Goal: Task Accomplishment & Management: Use online tool/utility

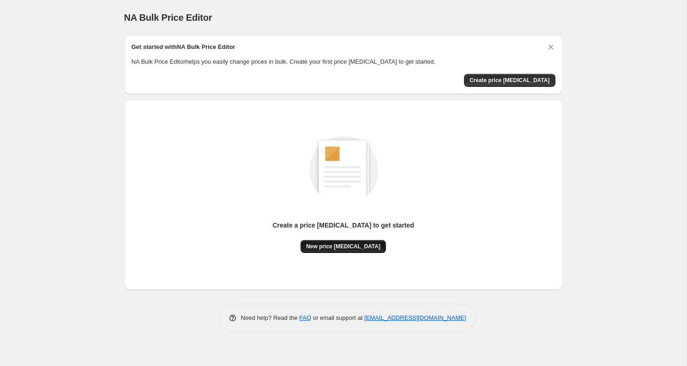
click at [317, 249] on span "New price [MEDICAL_DATA]" at bounding box center [343, 246] width 74 height 7
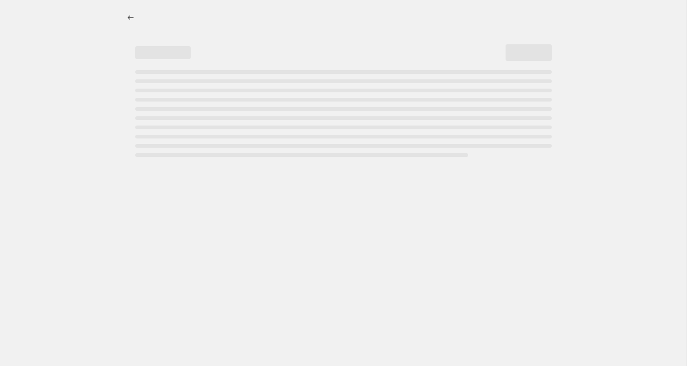
select select "percentage"
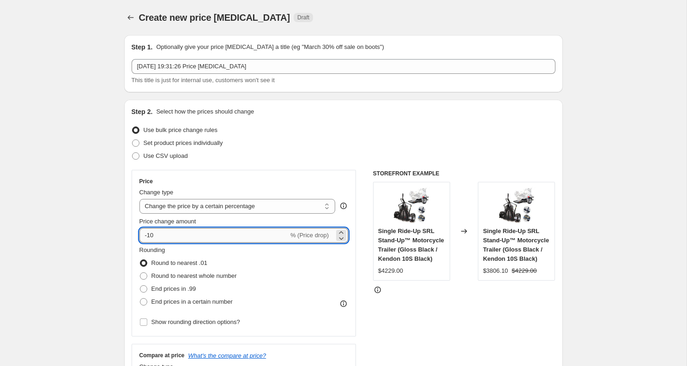
click at [151, 235] on input "-10" at bounding box center [214, 235] width 149 height 15
type input "-40"
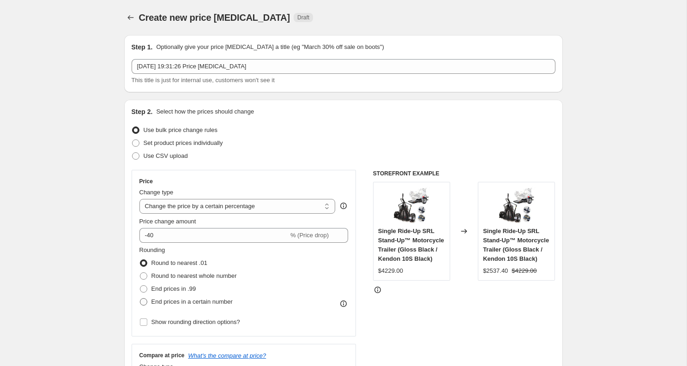
click at [155, 301] on span "End prices in a certain number" at bounding box center [192, 301] width 81 height 7
click at [140, 299] on input "End prices in a certain number" at bounding box center [140, 298] width 0 height 0
radio input "true"
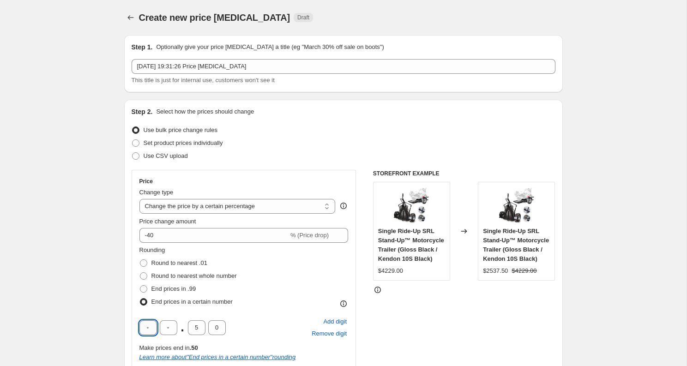
click at [153, 326] on input "text" at bounding box center [149, 328] width 18 height 15
type input "9"
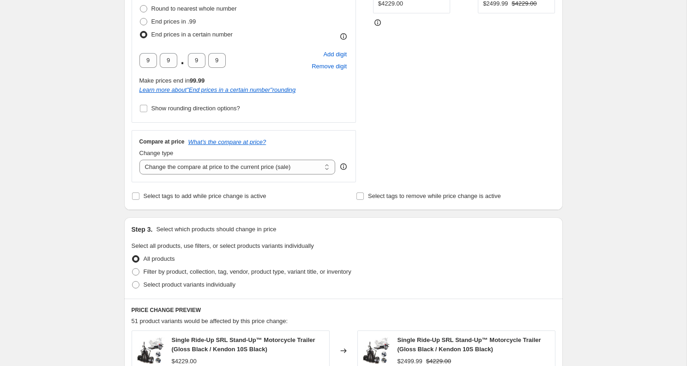
scroll to position [321, 0]
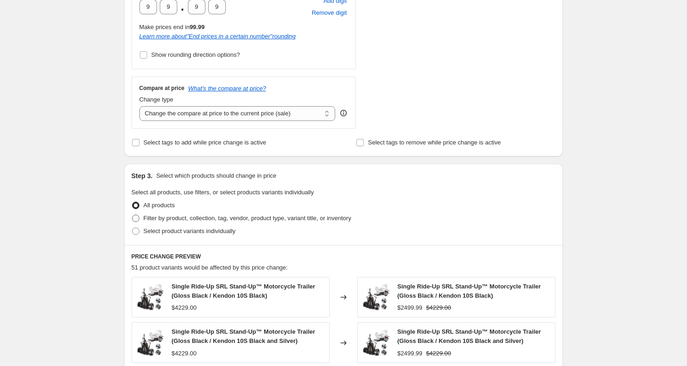
click at [168, 217] on span "Filter by product, collection, tag, vendor, product type, variant title, or inv…" at bounding box center [248, 218] width 208 height 7
click at [133, 215] on input "Filter by product, collection, tag, vendor, product type, variant title, or inv…" at bounding box center [132, 215] width 0 height 0
radio input "true"
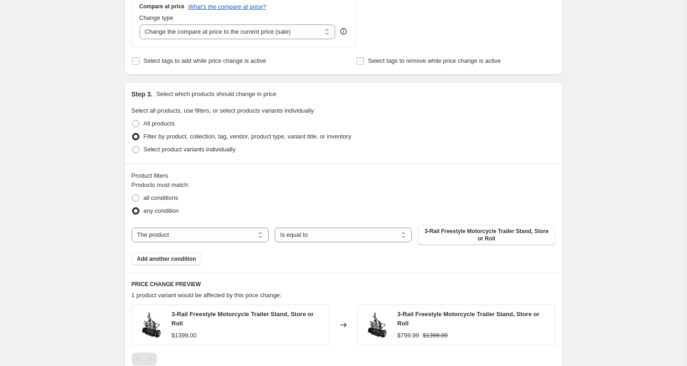
scroll to position [406, 0]
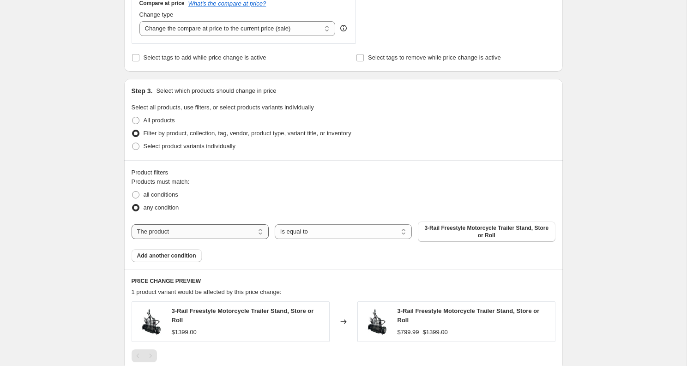
click at [158, 228] on select "The product The product's collection The product's tag The product's vendor The…" at bounding box center [200, 232] width 137 height 15
select select "collection"
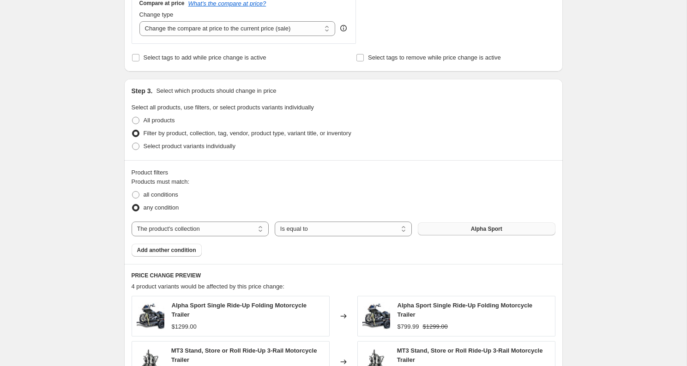
click at [475, 228] on span "Alpha Sport" at bounding box center [486, 228] width 31 height 7
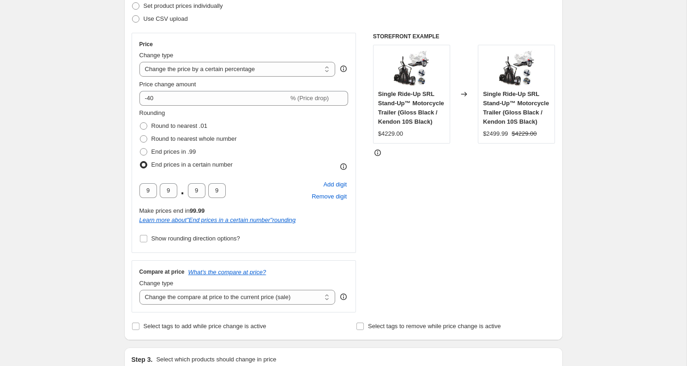
scroll to position [43, 0]
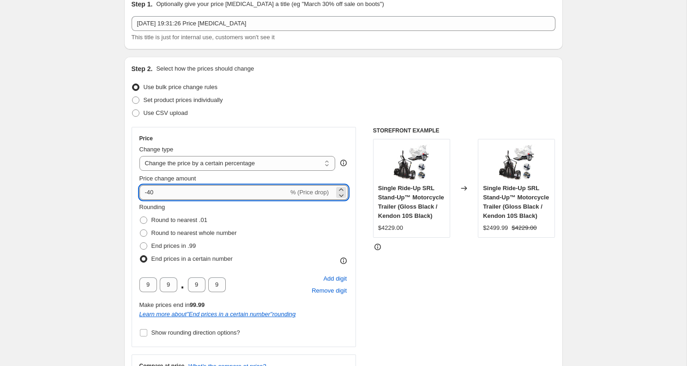
click at [152, 189] on input "-40" at bounding box center [214, 192] width 149 height 15
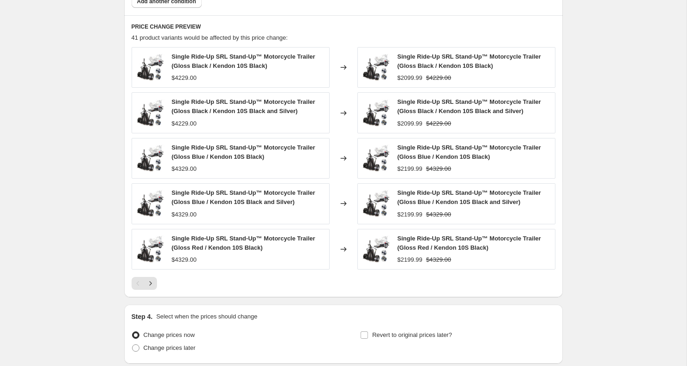
scroll to position [656, 0]
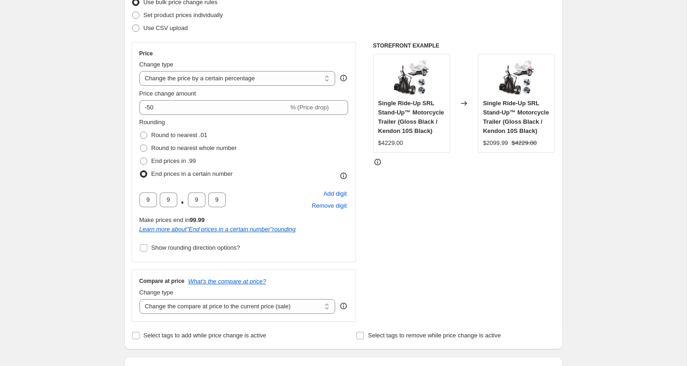
scroll to position [113, 0]
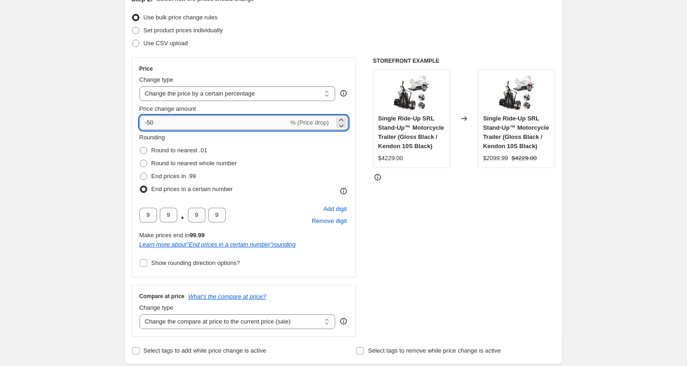
drag, startPoint x: 148, startPoint y: 122, endPoint x: 188, endPoint y: 122, distance: 39.7
click at [187, 122] on input "-50" at bounding box center [214, 123] width 149 height 15
type input "-45"
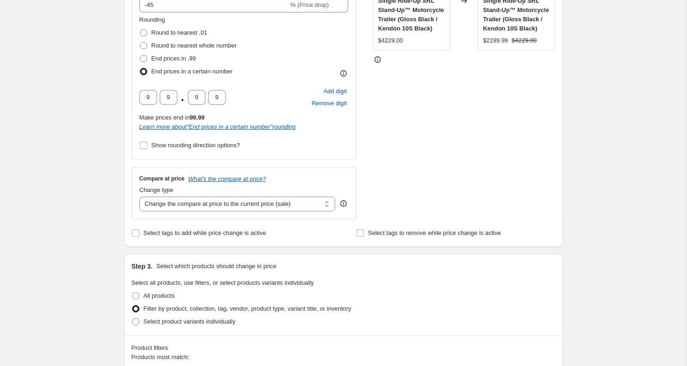
scroll to position [225, 0]
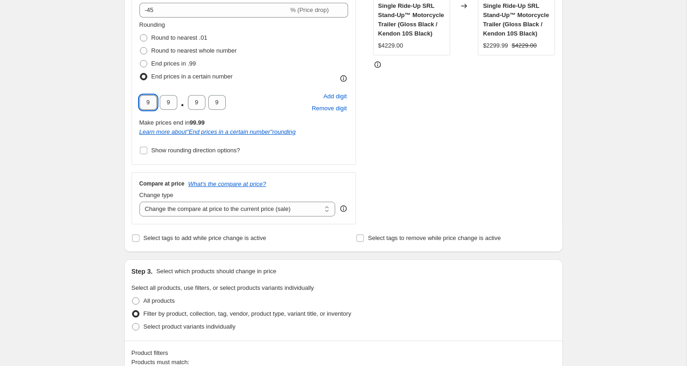
click at [154, 101] on input "9" at bounding box center [149, 102] width 18 height 15
click at [172, 100] on input "9" at bounding box center [169, 102] width 18 height 15
click at [90, 111] on div "Create new price [MEDICAL_DATA]. This page is ready Create new price [MEDICAL_D…" at bounding box center [343, 323] width 687 height 1096
click at [170, 107] on input "text" at bounding box center [169, 102] width 18 height 15
type input "9"
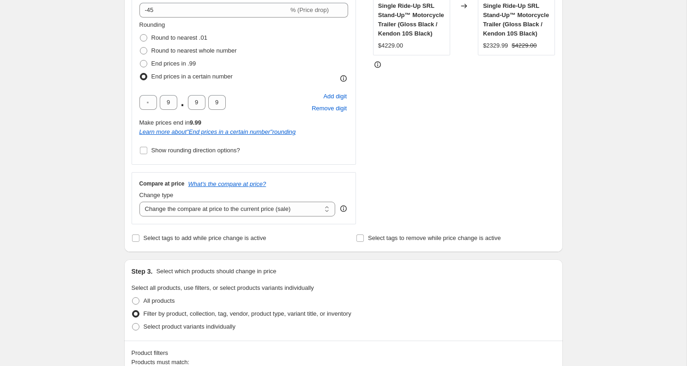
click at [98, 125] on div "Create new price [MEDICAL_DATA]. This page is ready Create new price [MEDICAL_D…" at bounding box center [343, 323] width 687 height 1096
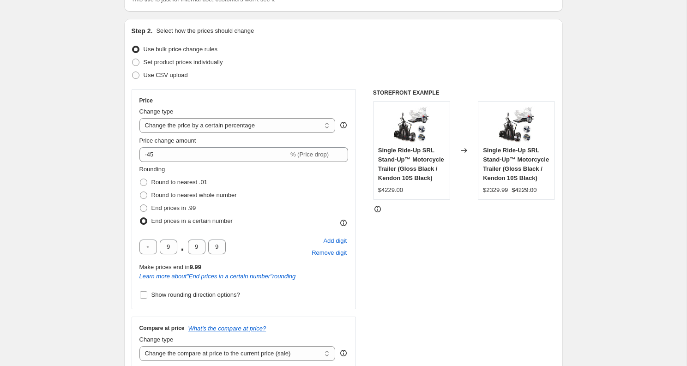
scroll to position [37, 0]
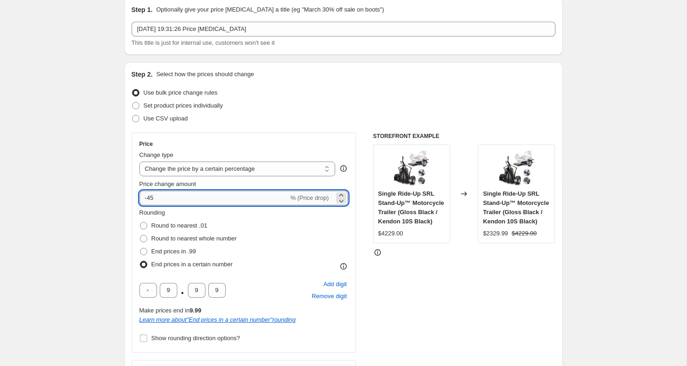
drag, startPoint x: 146, startPoint y: 201, endPoint x: 176, endPoint y: 203, distance: 30.1
click at [176, 203] on input "-45" at bounding box center [214, 198] width 149 height 15
type input "-4"
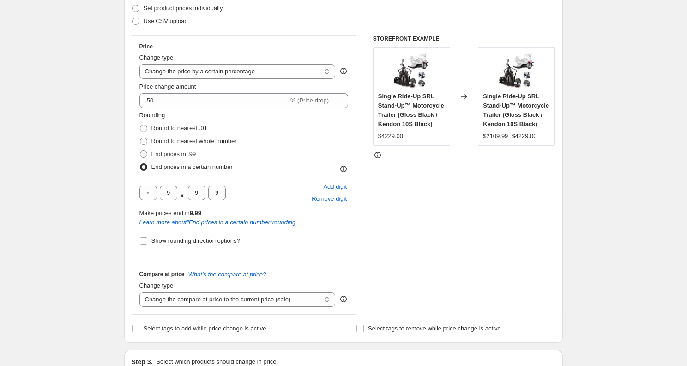
scroll to position [127, 0]
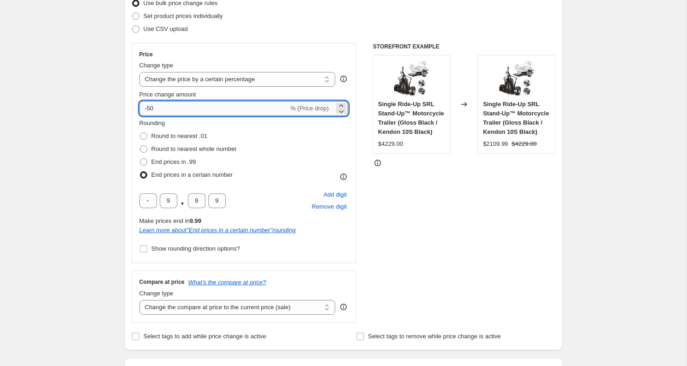
click at [151, 108] on input "-50" at bounding box center [214, 108] width 149 height 15
drag, startPoint x: 149, startPoint y: 109, endPoint x: 172, endPoint y: 109, distance: 23.6
click at [172, 109] on input "-50" at bounding box center [214, 108] width 149 height 15
type input "-45"
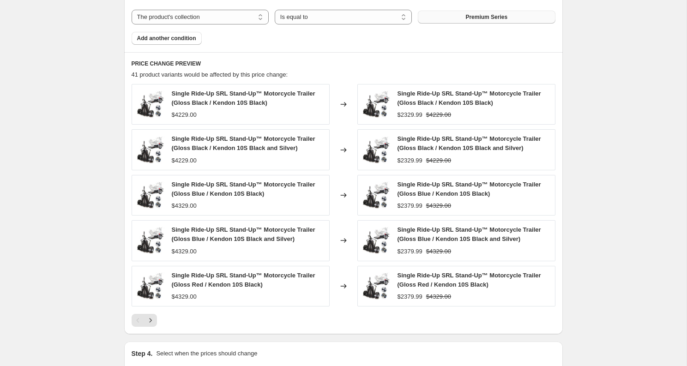
scroll to position [620, 0]
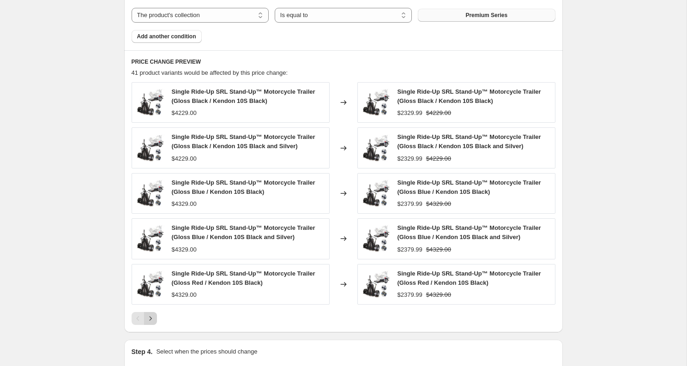
click at [152, 318] on icon "Next" at bounding box center [150, 318] width 9 height 9
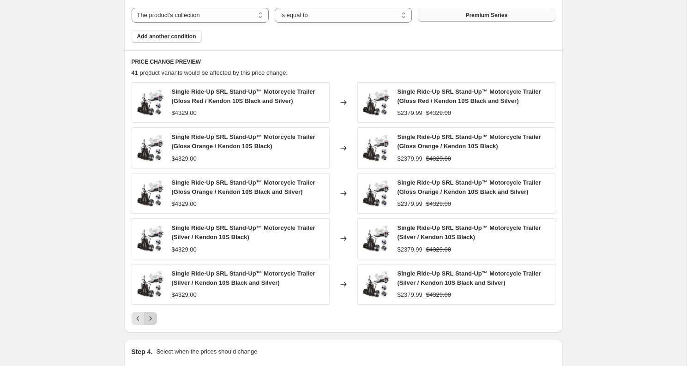
click at [152, 320] on icon "Next" at bounding box center [150, 318] width 9 height 9
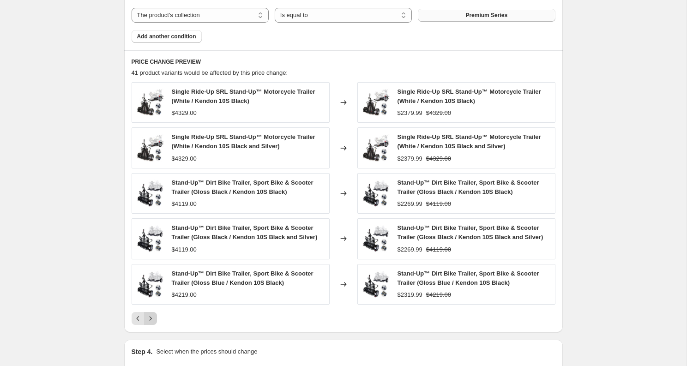
click at [152, 320] on icon "Next" at bounding box center [150, 318] width 9 height 9
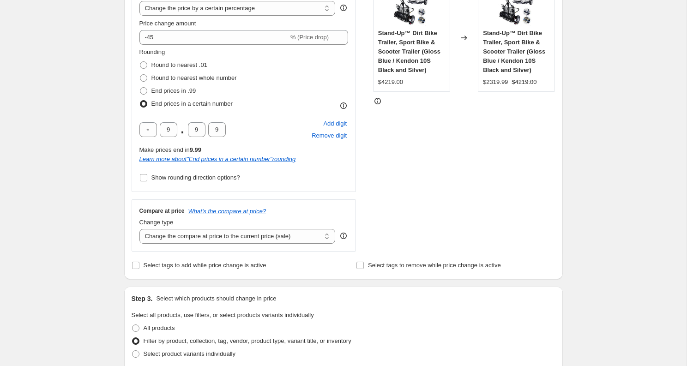
scroll to position [192, 0]
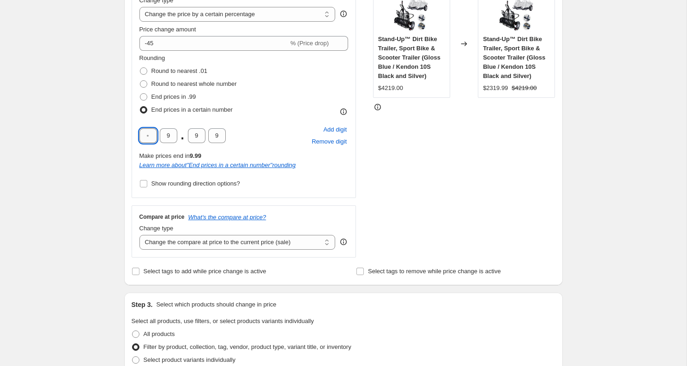
click at [153, 135] on input "text" at bounding box center [149, 135] width 18 height 15
type input "9"
click at [79, 190] on div "Create new price [MEDICAL_DATA]. This page is ready Create new price [MEDICAL_D…" at bounding box center [343, 356] width 687 height 1096
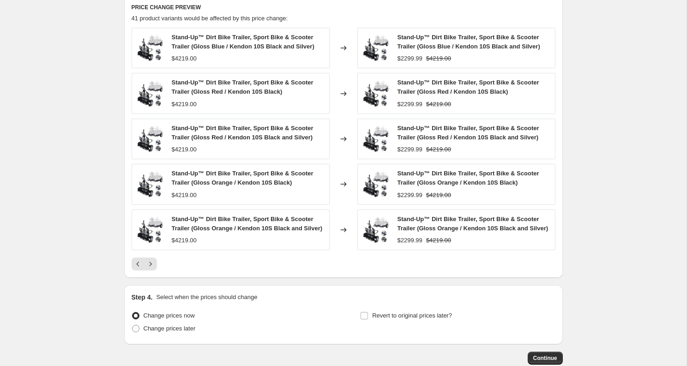
scroll to position [739, 0]
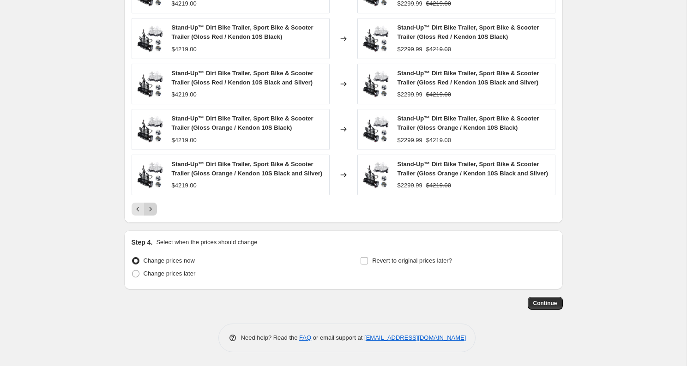
click at [153, 210] on icon "Next" at bounding box center [150, 209] width 9 height 9
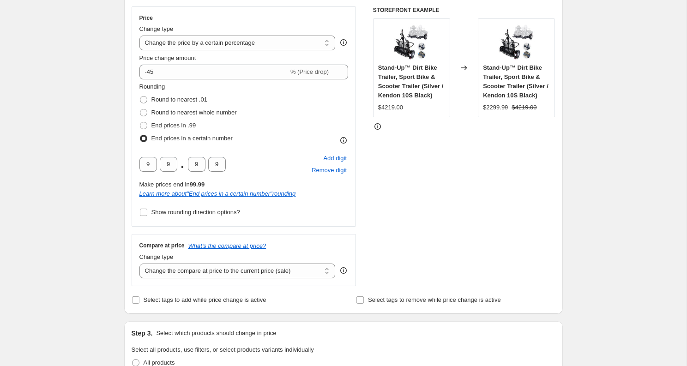
scroll to position [192, 0]
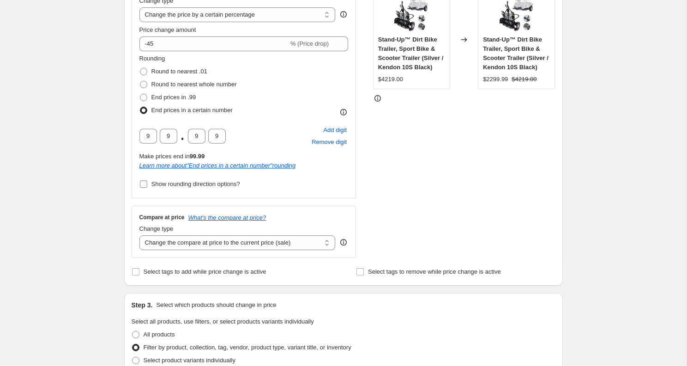
click at [220, 187] on span "Show rounding direction options?" at bounding box center [196, 184] width 89 height 7
click at [147, 187] on input "Show rounding direction options?" at bounding box center [143, 184] width 7 height 7
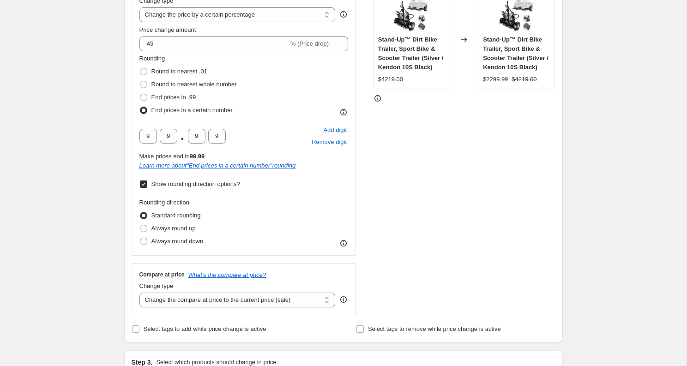
click at [220, 187] on span "Show rounding direction options?" at bounding box center [196, 184] width 89 height 7
click at [147, 187] on input "Show rounding direction options?" at bounding box center [143, 184] width 7 height 7
checkbox input "false"
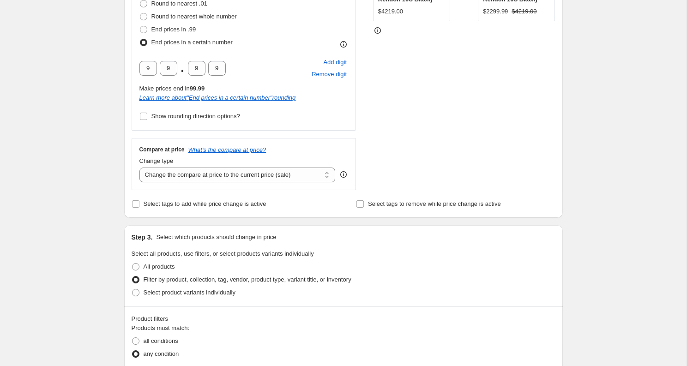
scroll to position [264, 0]
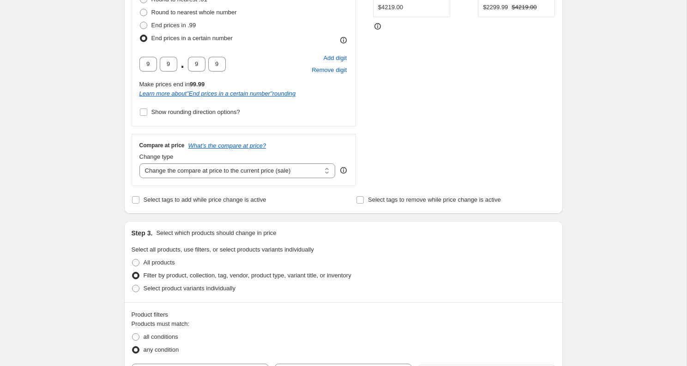
click at [170, 178] on div "Compare at price What's the compare at price? Change type Change the compare at…" at bounding box center [244, 160] width 225 height 52
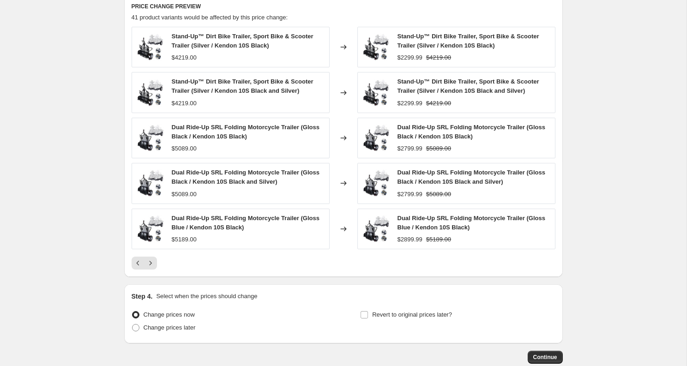
scroll to position [692, 0]
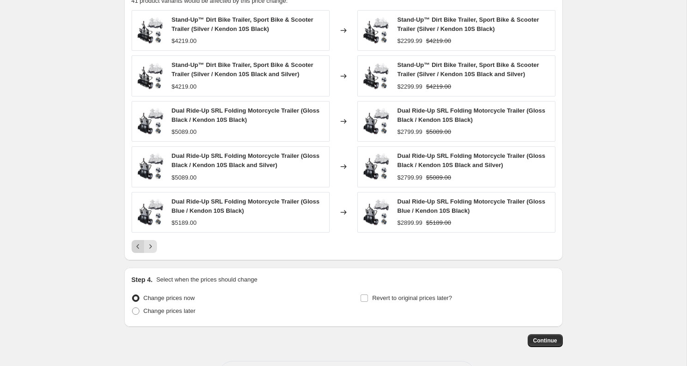
click at [139, 249] on icon "Previous" at bounding box center [138, 246] width 9 height 9
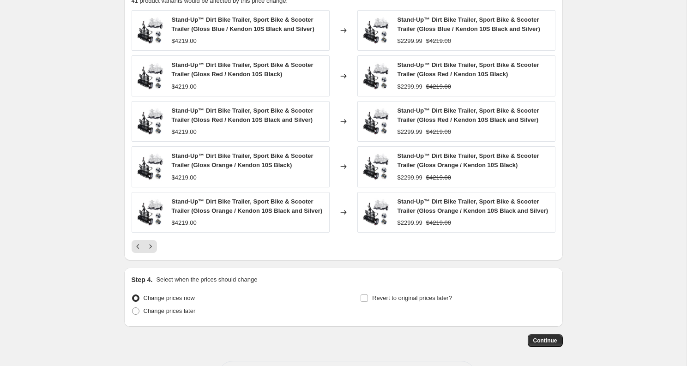
click at [140, 251] on icon "Previous" at bounding box center [138, 246] width 9 height 9
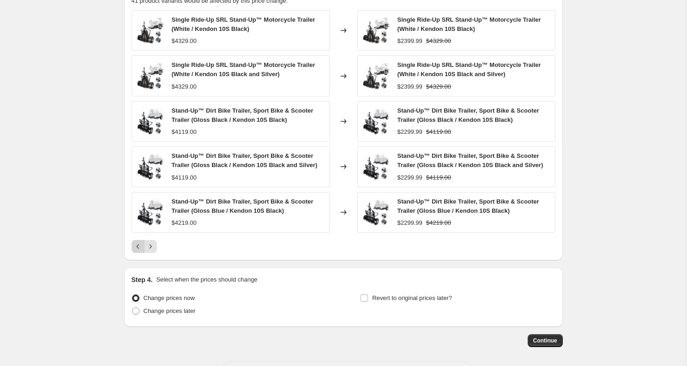
click at [137, 249] on icon "Previous" at bounding box center [138, 246] width 9 height 9
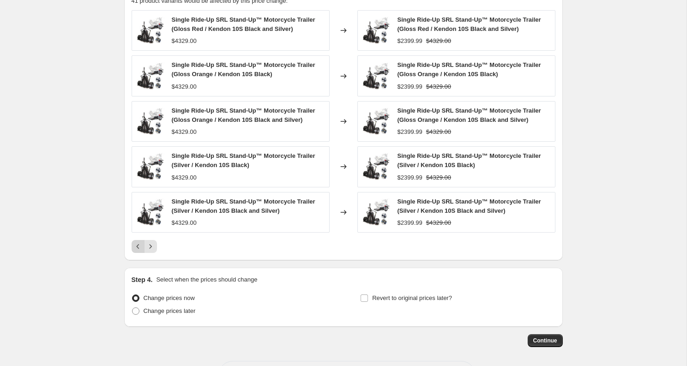
click at [137, 246] on icon "Previous" at bounding box center [138, 246] width 9 height 9
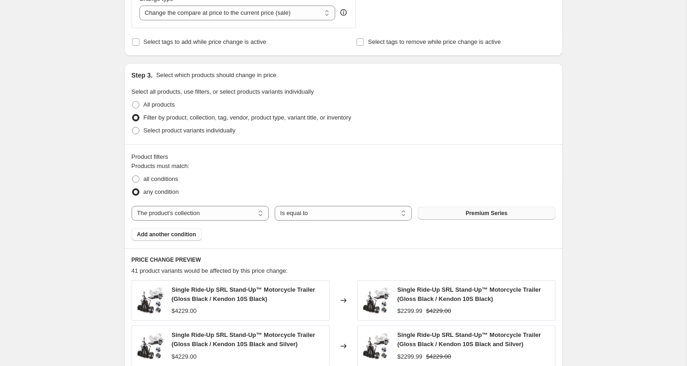
scroll to position [415, 0]
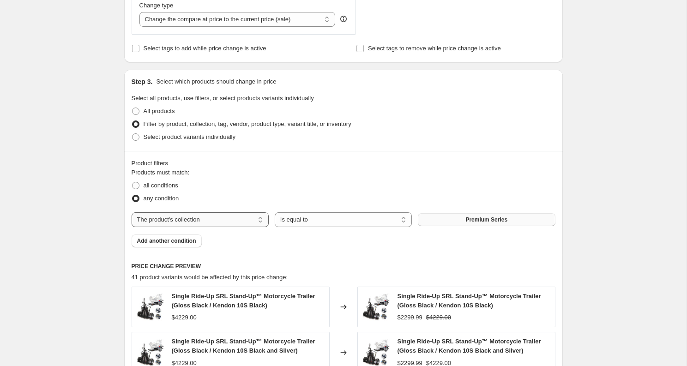
click at [165, 217] on select "The product The product's collection The product's tag The product's vendor The…" at bounding box center [200, 220] width 137 height 15
select select "product"
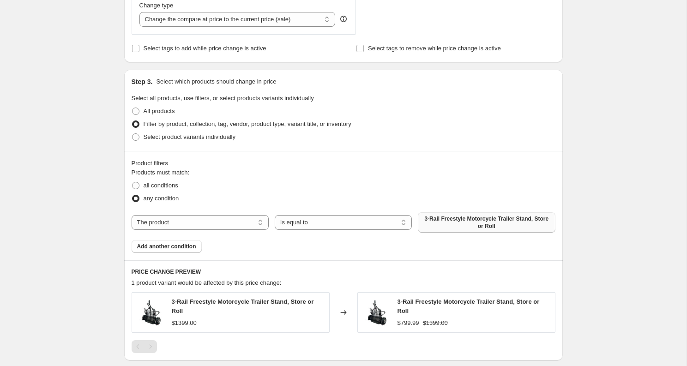
click at [430, 224] on span "3-Rail Freestyle Motorcycle Trailer Stand, Store or Roll" at bounding box center [487, 222] width 126 height 15
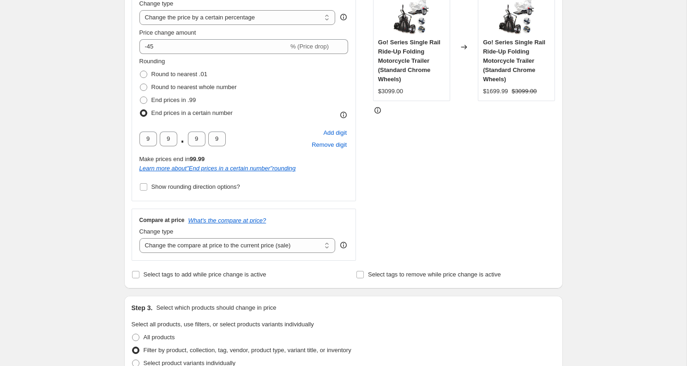
scroll to position [186, 0]
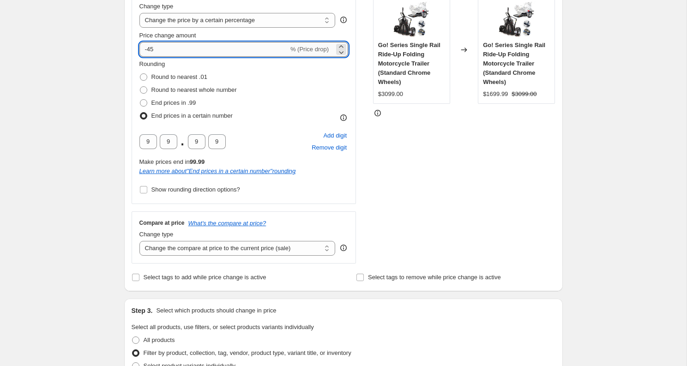
drag, startPoint x: 147, startPoint y: 52, endPoint x: 177, endPoint y: 52, distance: 30.0
click at [176, 52] on input "-45" at bounding box center [214, 49] width 149 height 15
type input "-50"
click at [107, 82] on div "Create new price [MEDICAL_DATA]. This page is ready Create new price [MEDICAL_D…" at bounding box center [343, 273] width 687 height 919
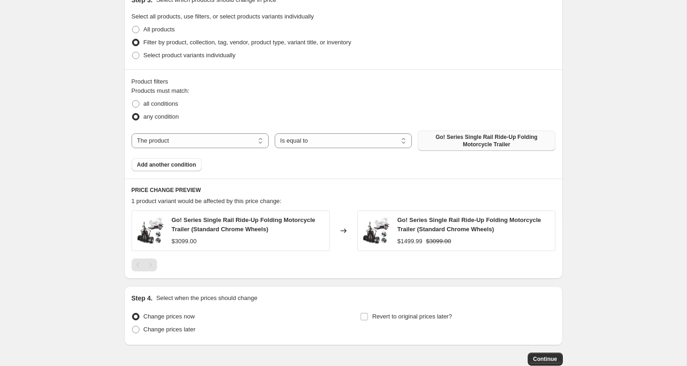
scroll to position [512, 0]
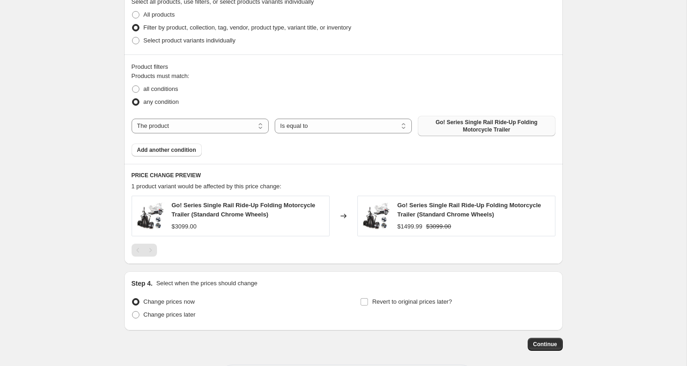
click at [213, 123] on select "The product The product's collection The product's tag The product's vendor The…" at bounding box center [200, 126] width 137 height 15
select select "collection"
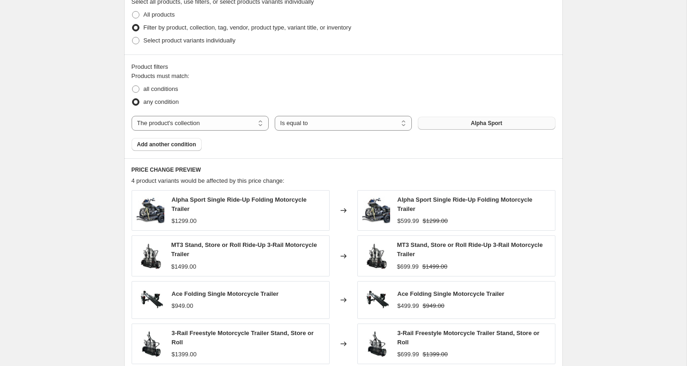
click at [458, 125] on button "Alpha Sport" at bounding box center [486, 123] width 137 height 13
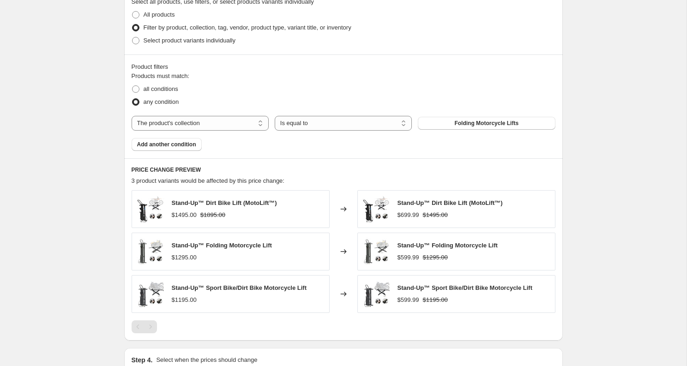
click at [191, 144] on span "Add another condition" at bounding box center [166, 144] width 59 height 7
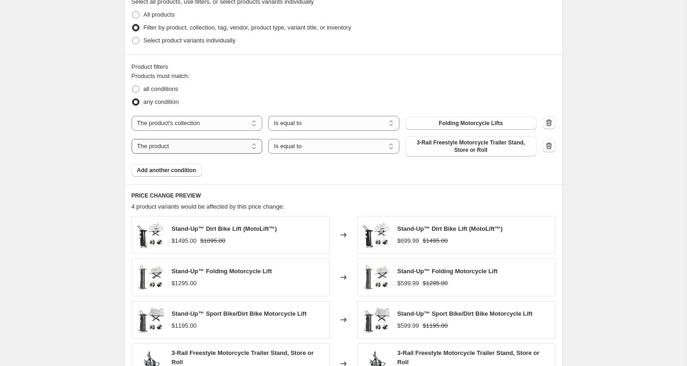
click at [230, 143] on select "The product The product's collection The product's tag The product's vendor The…" at bounding box center [197, 146] width 131 height 15
select select "collection"
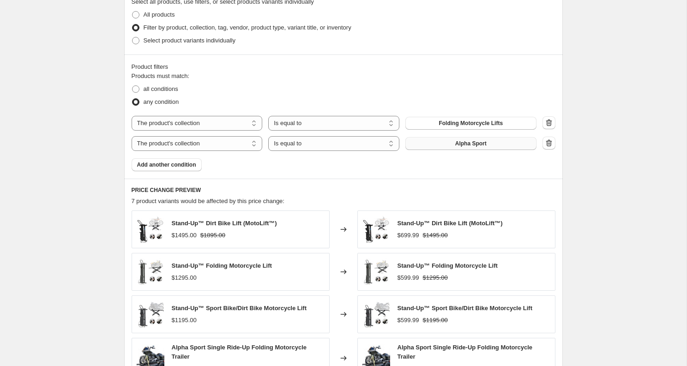
click at [456, 141] on span "Alpha Sport" at bounding box center [471, 143] width 31 height 7
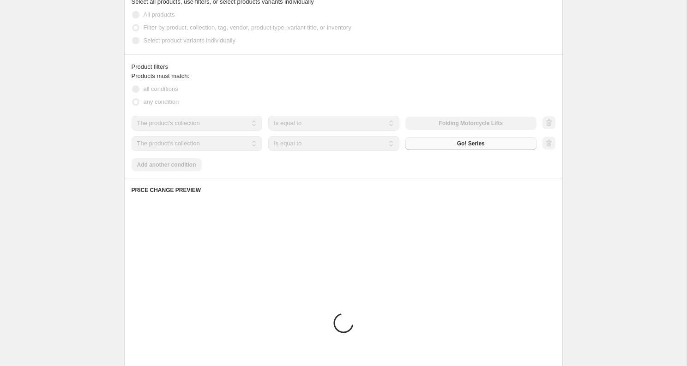
click at [146, 166] on div "Products must match: all conditions any condition The product The product's col…" at bounding box center [344, 122] width 424 height 100
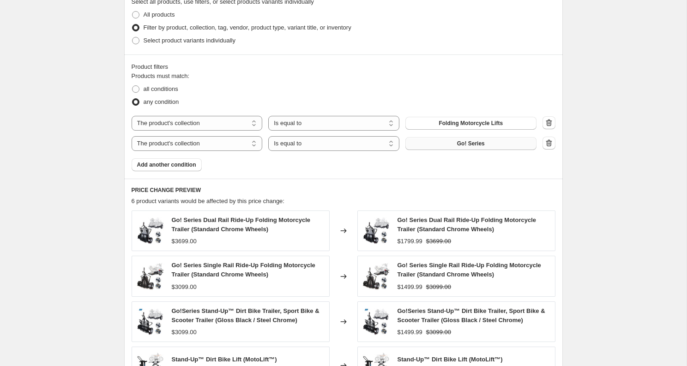
click at [146, 166] on span "Add another condition" at bounding box center [166, 164] width 59 height 7
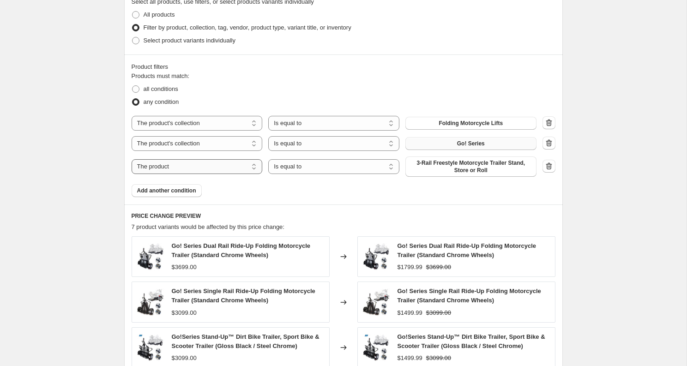
click at [219, 165] on select "The product The product's collection The product's tag The product's vendor The…" at bounding box center [197, 166] width 131 height 15
select select "collection"
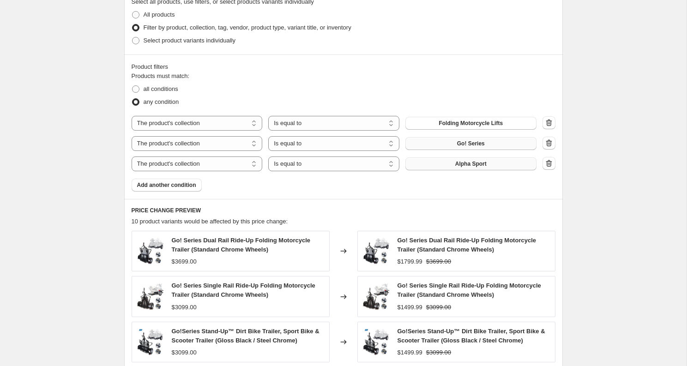
click at [442, 166] on button "Alpha Sport" at bounding box center [471, 164] width 131 height 13
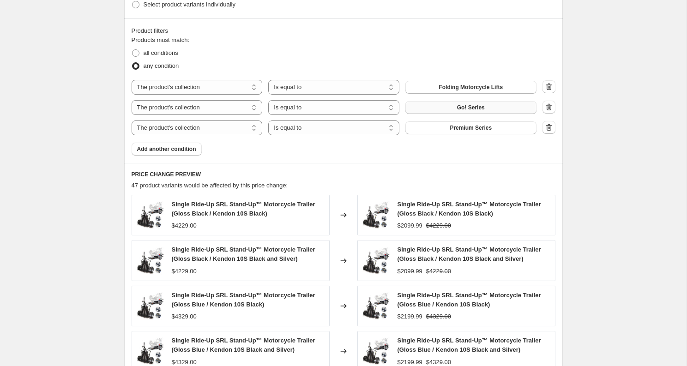
scroll to position [770, 0]
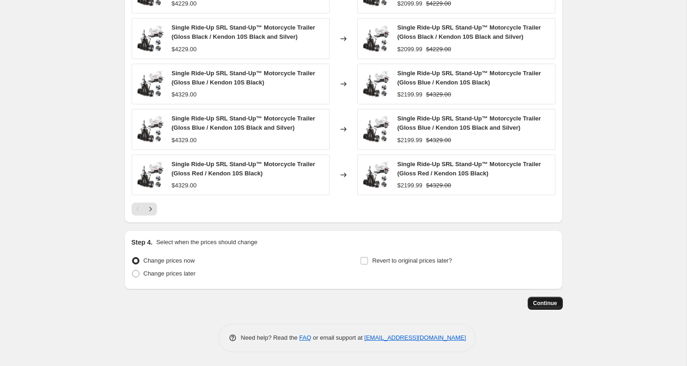
click at [537, 298] on button "Continue" at bounding box center [545, 303] width 35 height 13
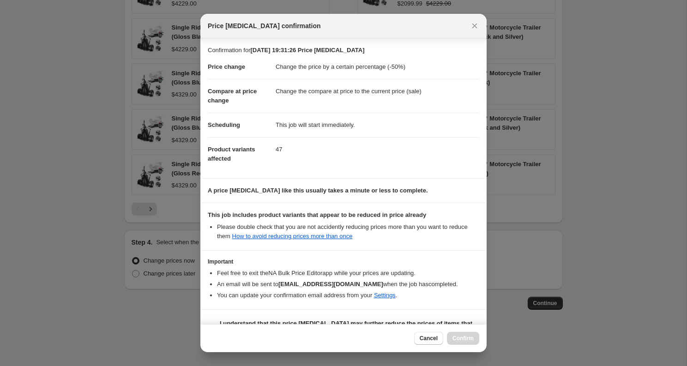
scroll to position [23, 0]
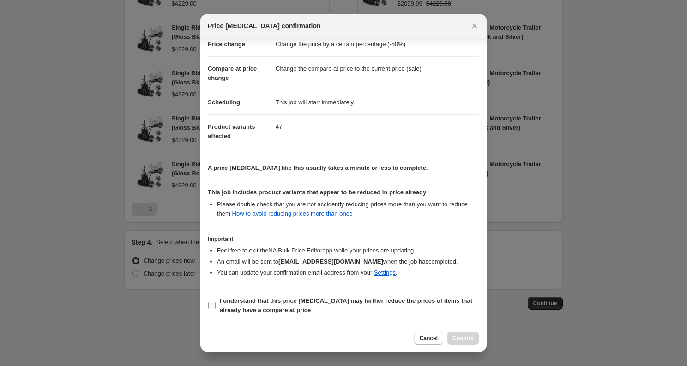
click at [425, 314] on span "I understand that this price [MEDICAL_DATA] may further reduce the prices of it…" at bounding box center [350, 306] width 260 height 18
click at [216, 310] on input "I understand that this price [MEDICAL_DATA] may further reduce the prices of it…" at bounding box center [211, 305] width 7 height 7
checkbox input "true"
click at [461, 338] on span "Confirm" at bounding box center [463, 338] width 21 height 7
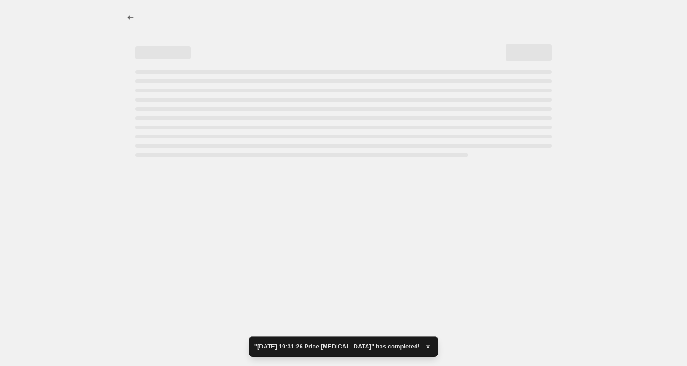
select select "percentage"
select select "collection"
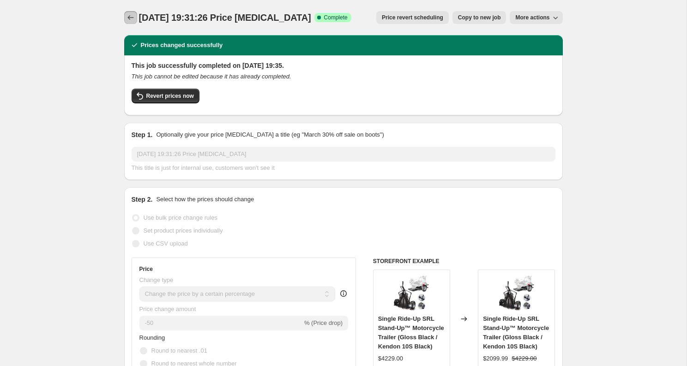
click at [130, 18] on icon "Price change jobs" at bounding box center [131, 17] width 6 height 5
